Goal: Information Seeking & Learning: Learn about a topic

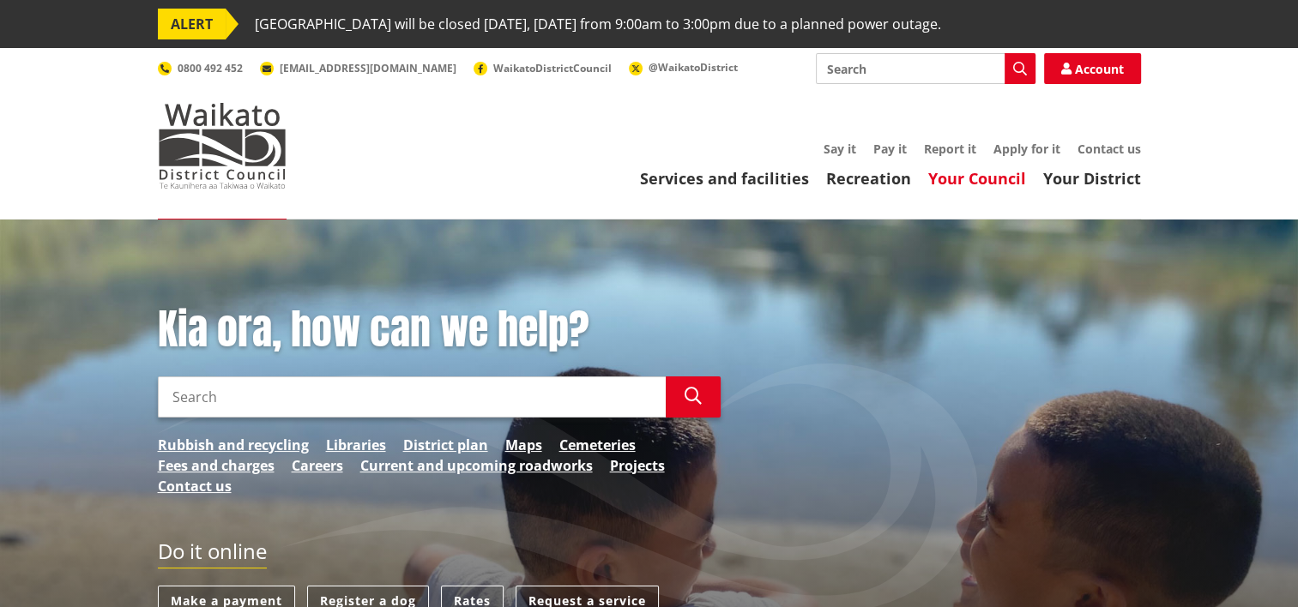
click at [988, 184] on link "Your Council" at bounding box center [977, 178] width 98 height 21
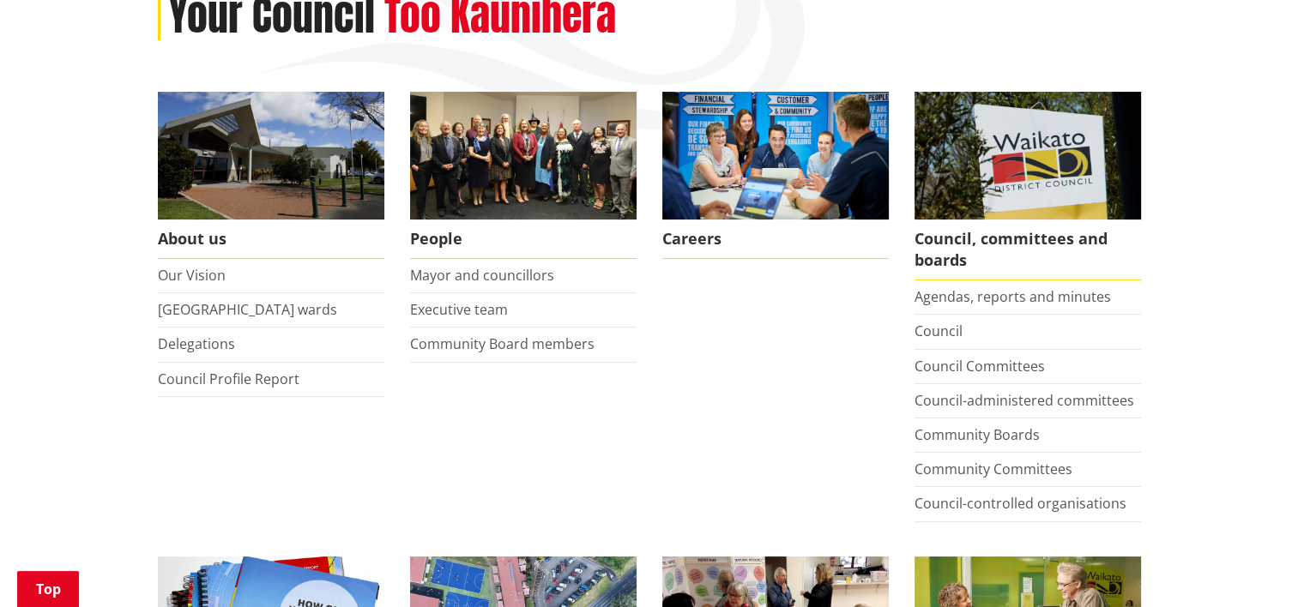
scroll to position [343, 0]
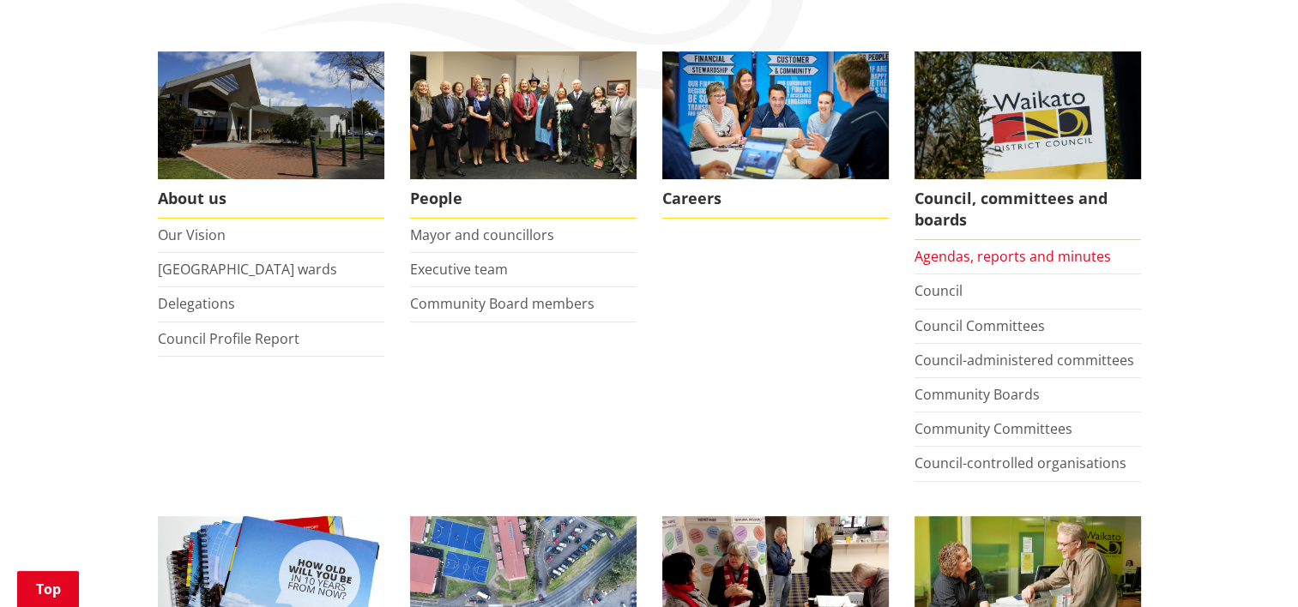
click at [1050, 255] on link "Agendas, reports and minutes" at bounding box center [1012, 256] width 196 height 19
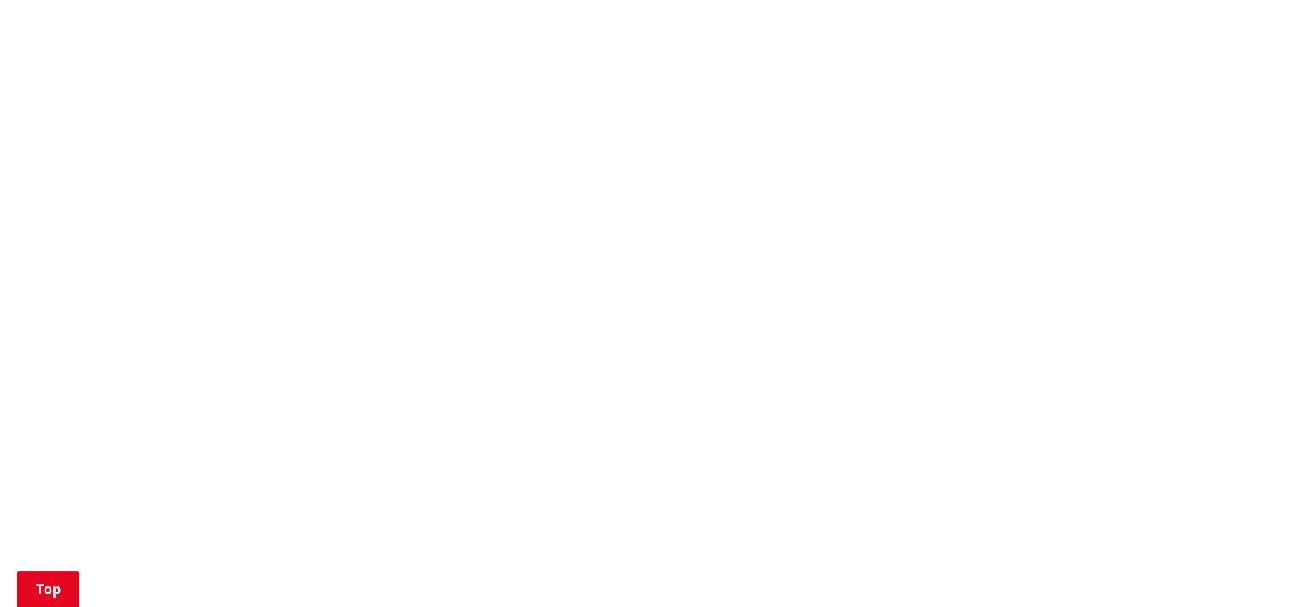
scroll to position [1716, 0]
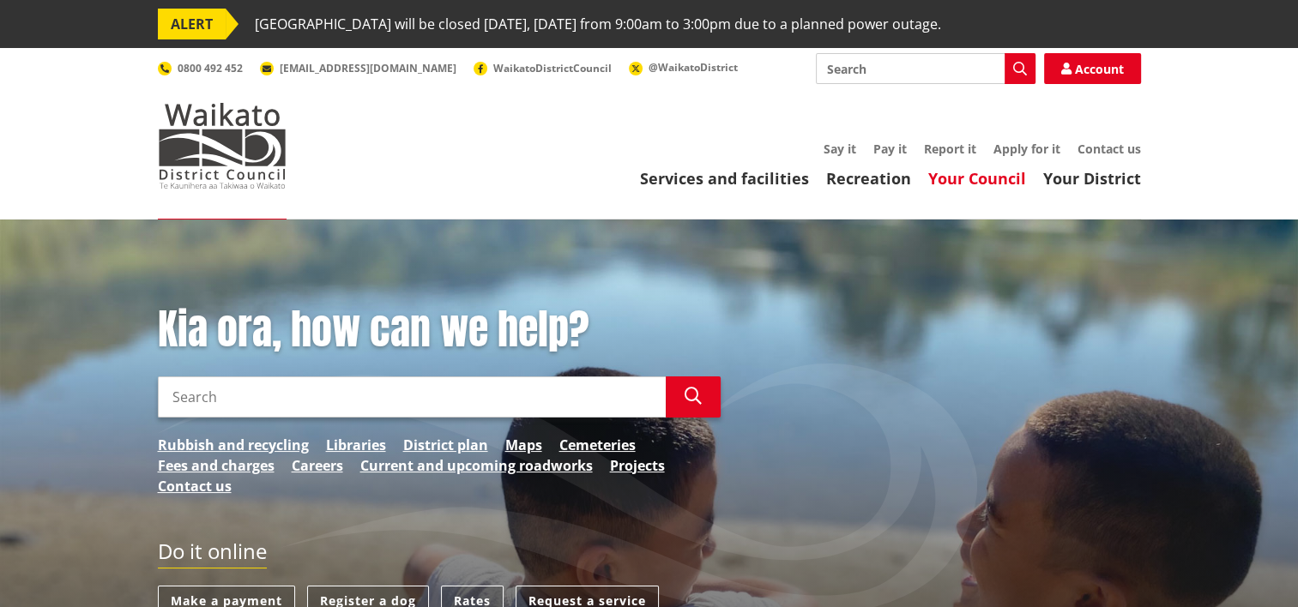
click at [1012, 178] on link "Your Council" at bounding box center [977, 178] width 98 height 21
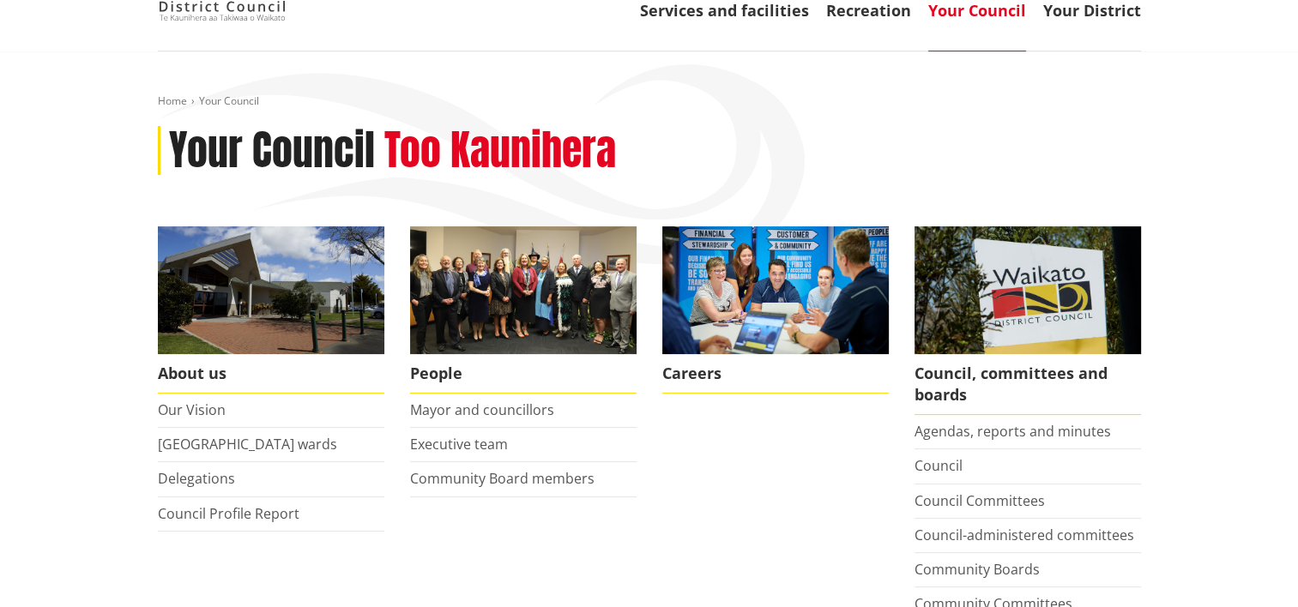
scroll to position [343, 0]
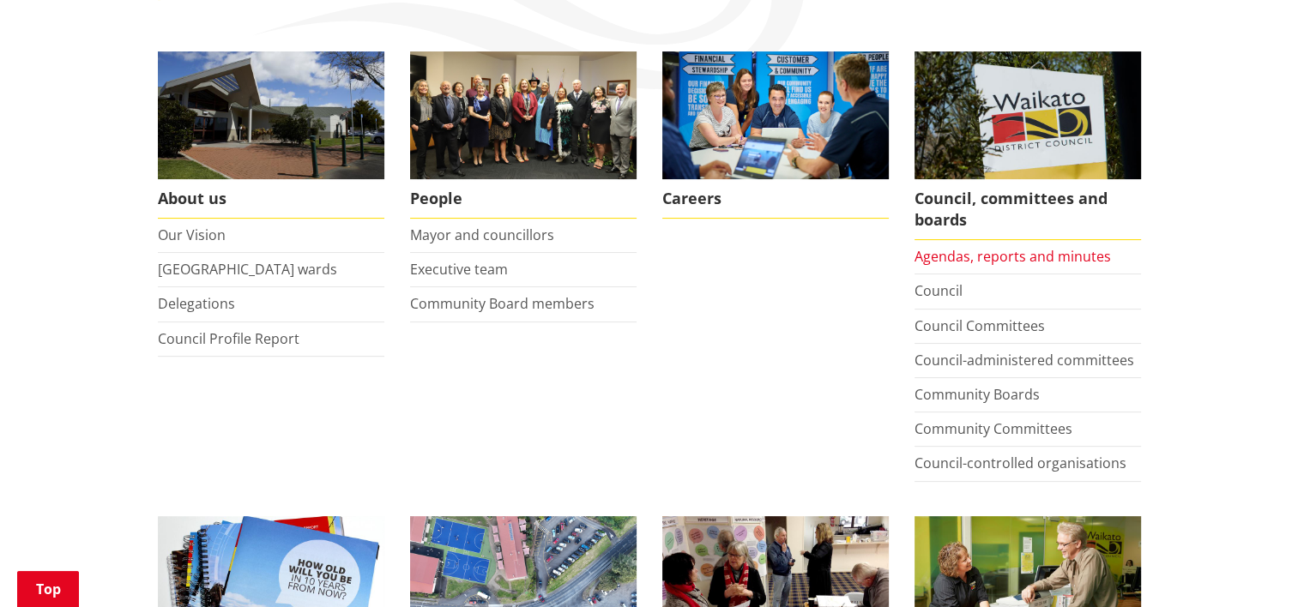
click at [956, 258] on link "Agendas, reports and minutes" at bounding box center [1012, 256] width 196 height 19
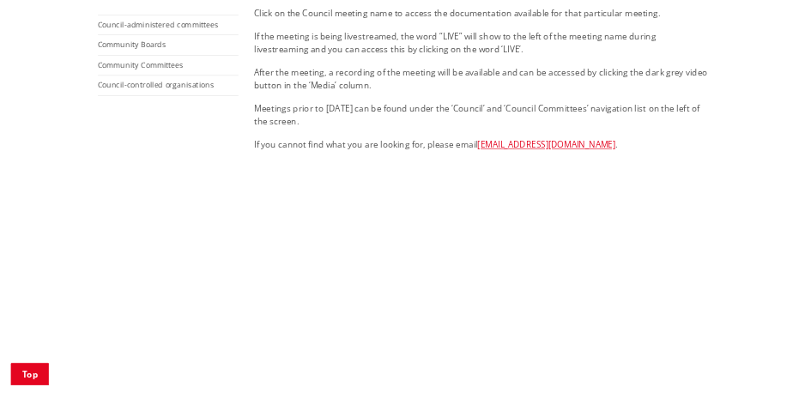
scroll to position [944, 0]
